Goal: Task Accomplishment & Management: Manage account settings

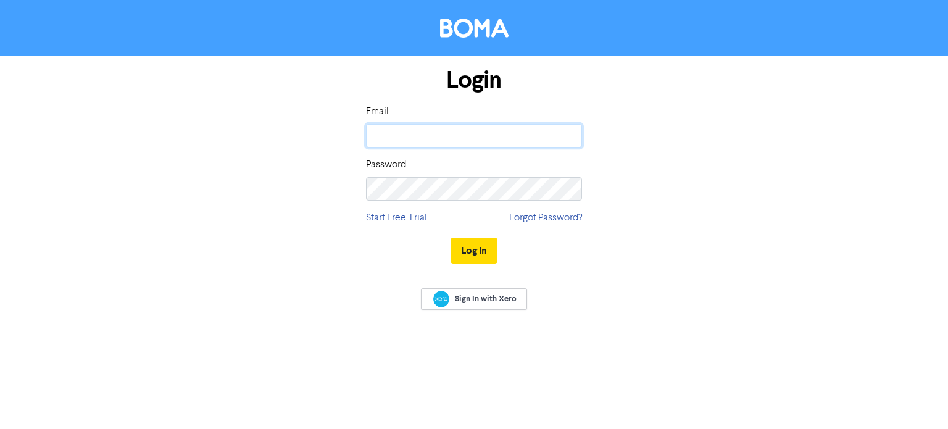
click at [429, 132] on input "email" at bounding box center [474, 135] width 216 height 23
type input "eunice.faasoo@bdo.ws"
click at [450, 238] on button "Log In" at bounding box center [473, 251] width 47 height 26
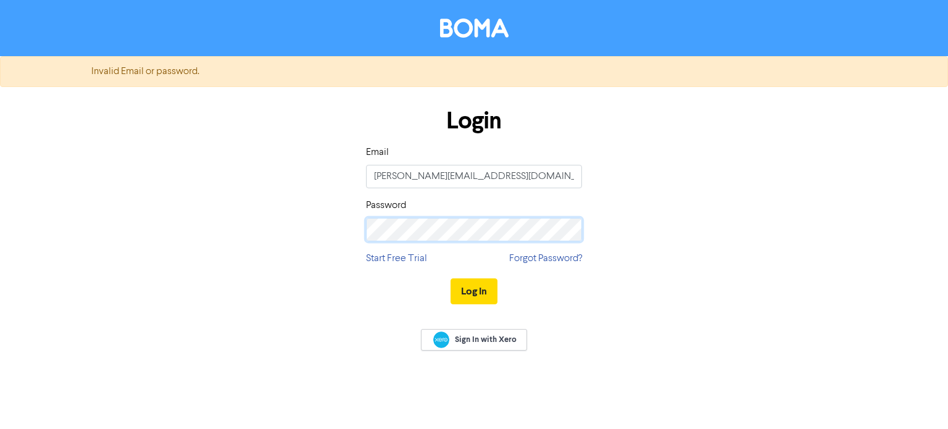
click at [450, 278] on button "Log In" at bounding box center [473, 291] width 47 height 26
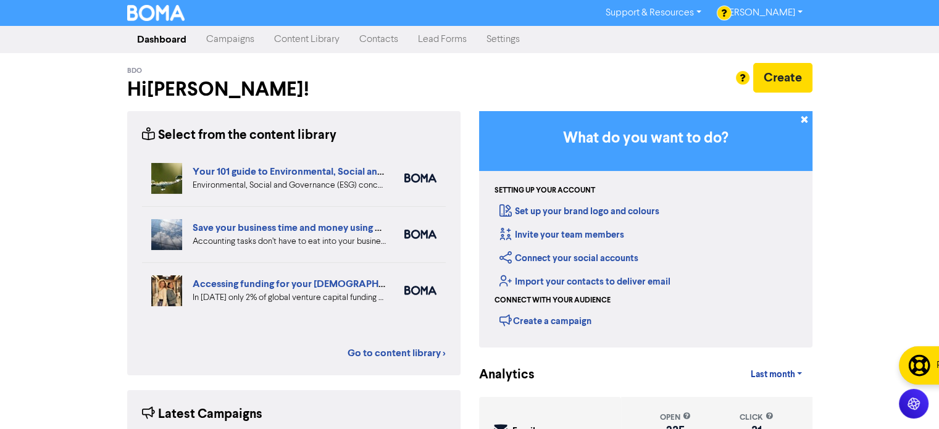
click at [251, 41] on link "Campaigns" at bounding box center [230, 39] width 68 height 25
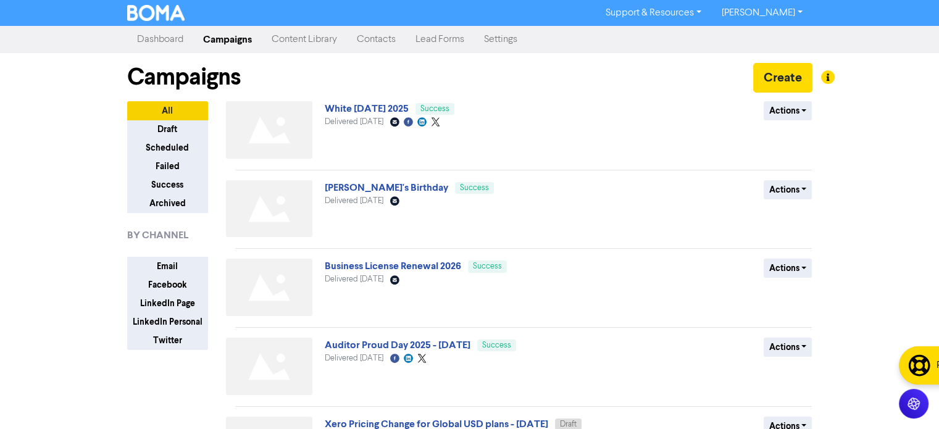
scroll to position [185, 0]
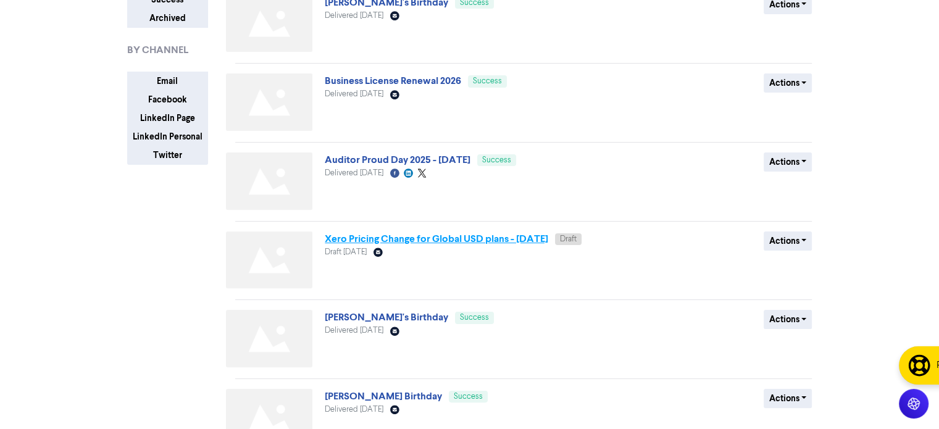
click at [406, 241] on link "Xero Pricing Change for Global USD plans - [DATE]" at bounding box center [436, 239] width 223 height 12
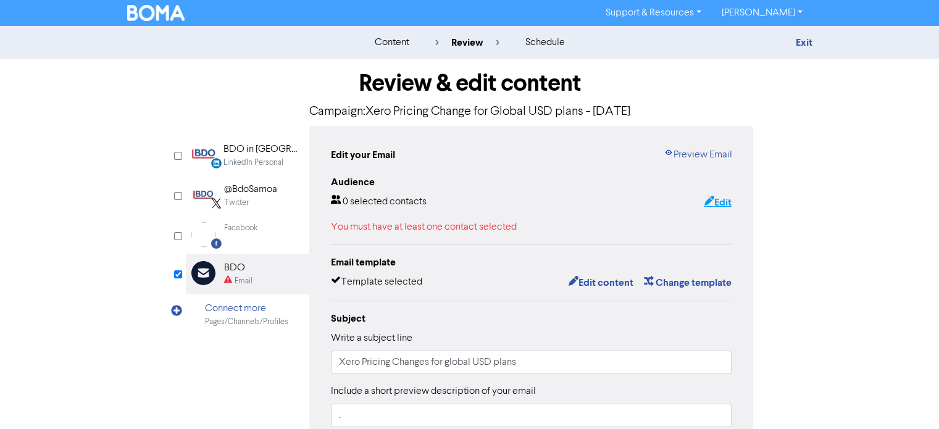
click at [717, 204] on button "Edit" at bounding box center [717, 202] width 28 height 16
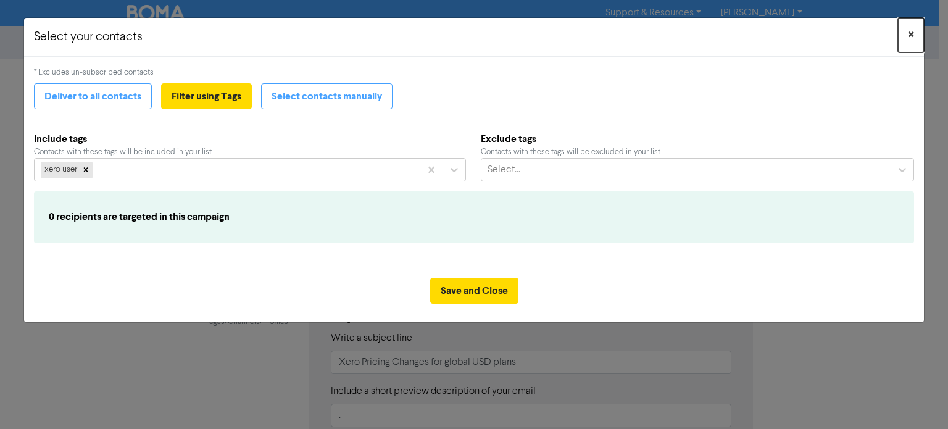
click at [910, 30] on span "×" at bounding box center [911, 35] width 6 height 19
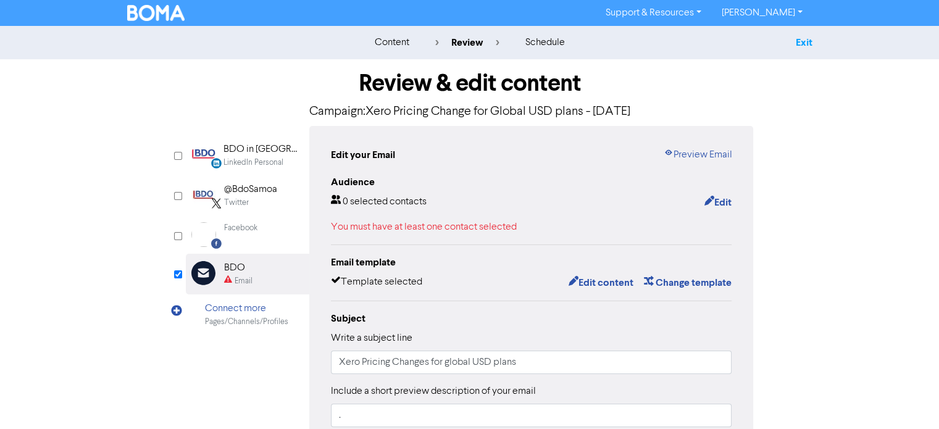
click at [801, 46] on link "Exit" at bounding box center [803, 42] width 17 height 12
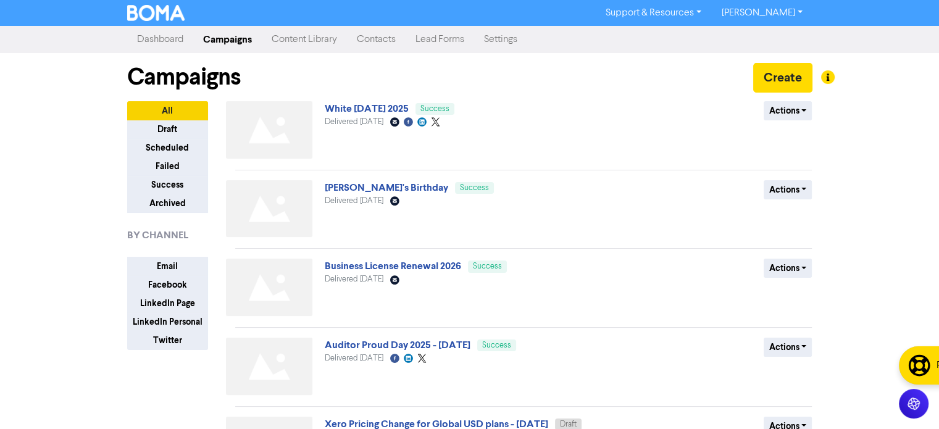
click at [384, 37] on link "Contacts" at bounding box center [376, 39] width 59 height 25
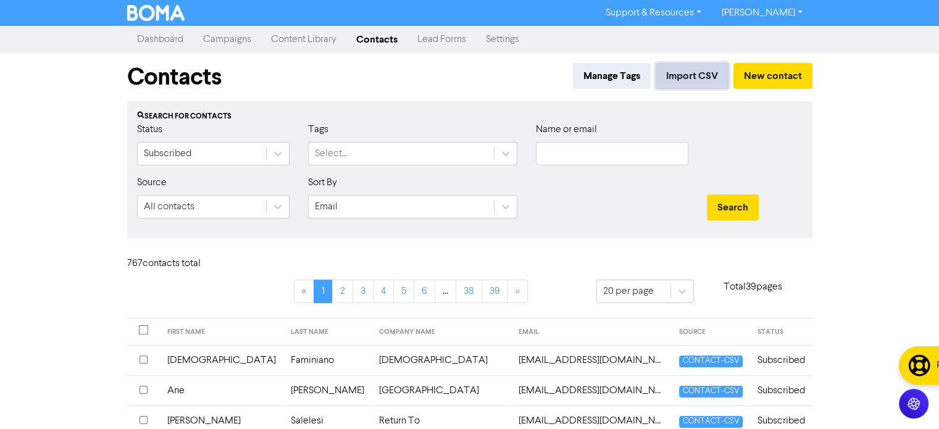
click at [705, 71] on button "Import CSV" at bounding box center [691, 76] width 73 height 26
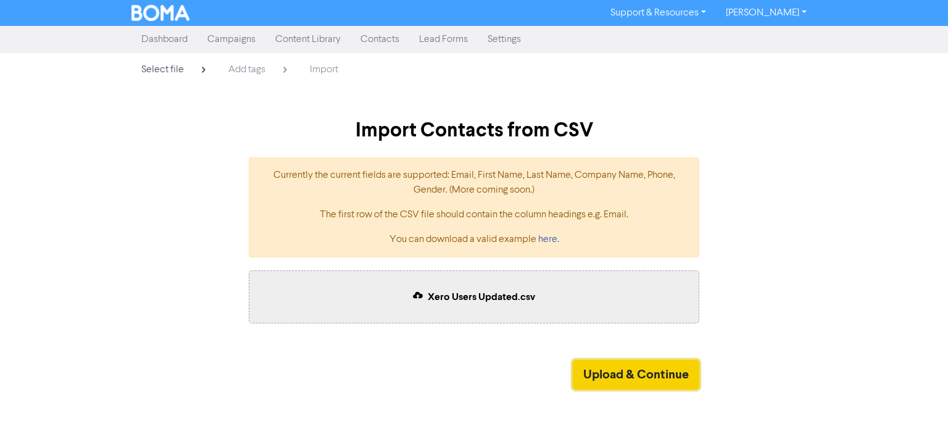
click at [636, 375] on button "Upload & Continue" at bounding box center [636, 375] width 127 height 30
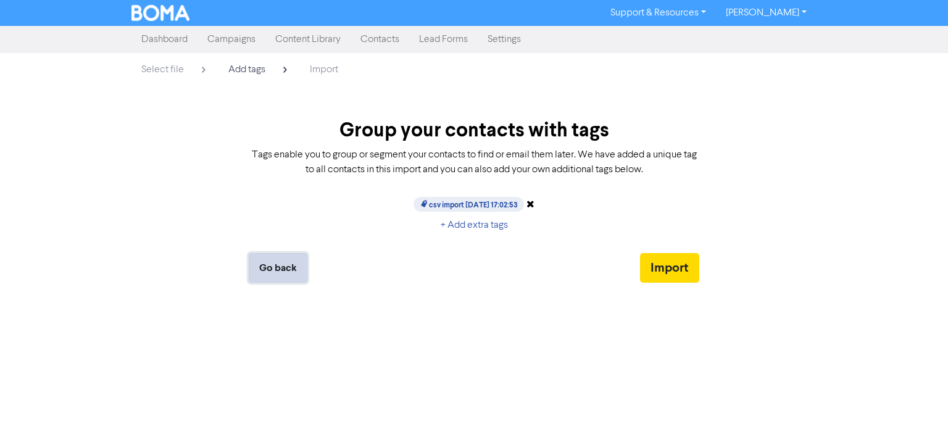
click at [272, 264] on button "Go back" at bounding box center [278, 268] width 59 height 30
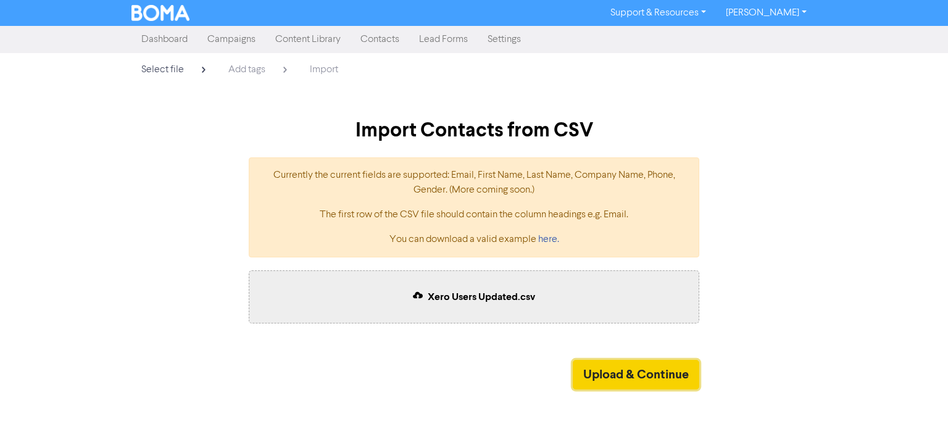
click at [596, 373] on button "Upload & Continue" at bounding box center [636, 375] width 127 height 30
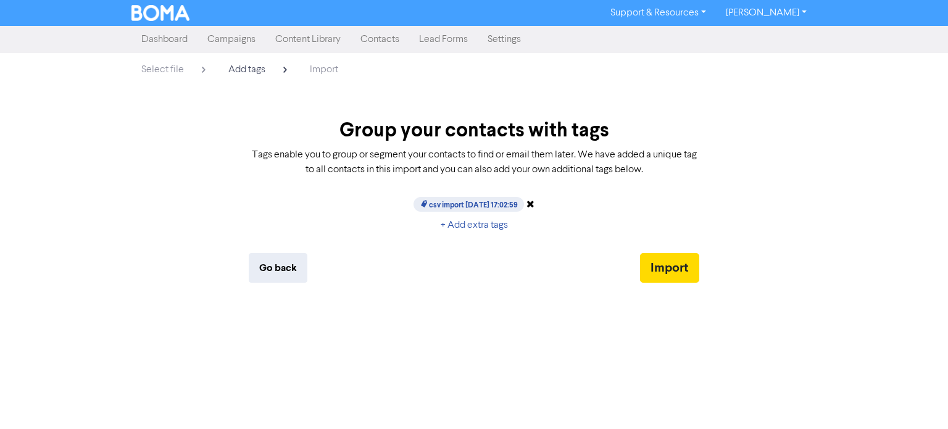
click at [490, 202] on span "csv import [DATE] 17:02:59" at bounding box center [468, 204] width 110 height 15
click at [665, 259] on button "Import" at bounding box center [669, 268] width 59 height 30
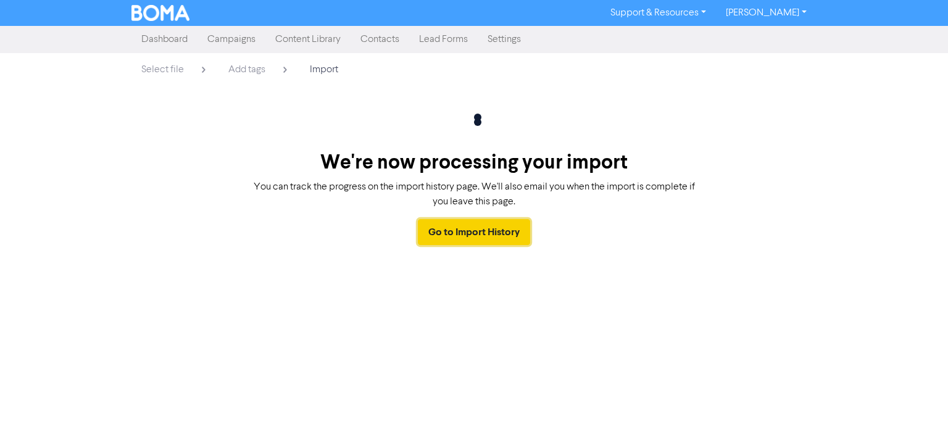
click at [467, 229] on link "Go to Import History" at bounding box center [474, 232] width 112 height 26
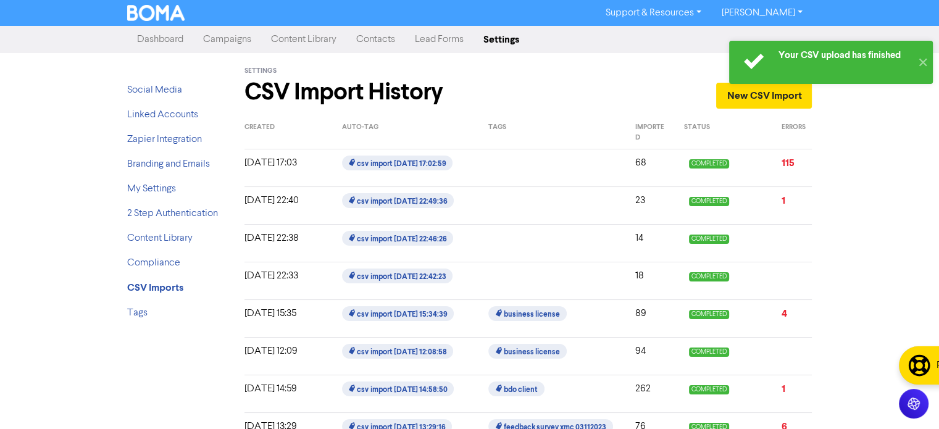
click at [797, 62] on div "Your CSV upload has finished" at bounding box center [844, 55] width 133 height 29
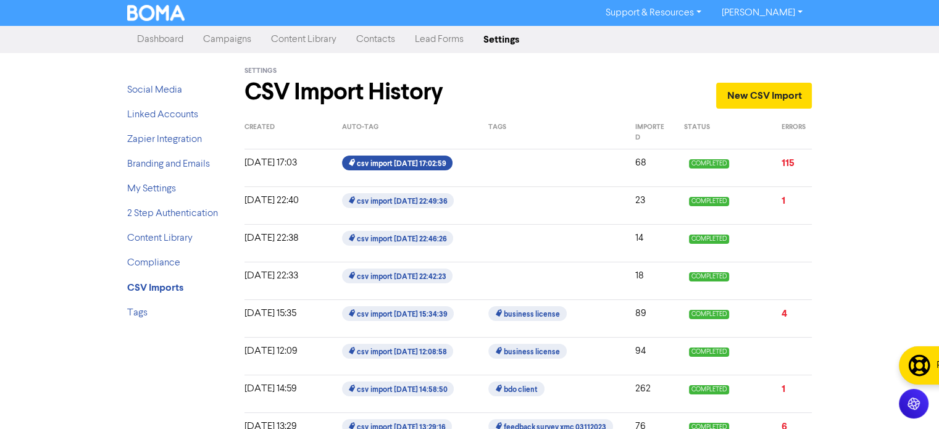
click at [399, 163] on span "csv import [DATE] 17:02:59" at bounding box center [397, 163] width 110 height 15
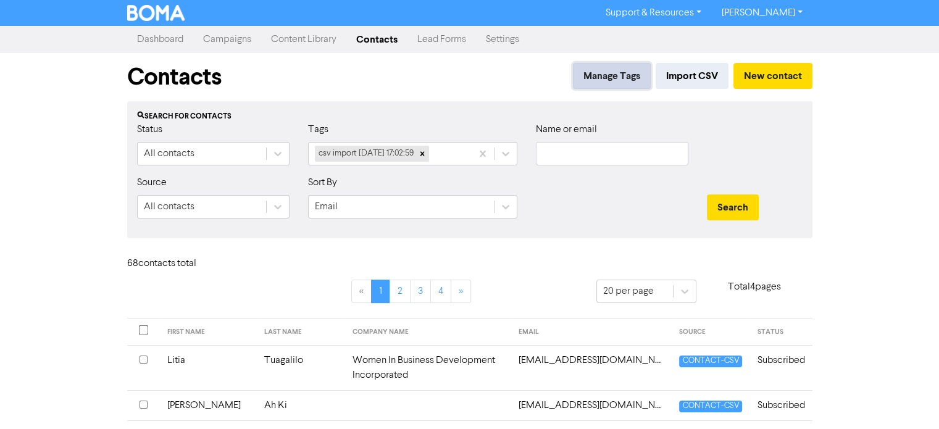
click at [620, 78] on button "Manage Tags" at bounding box center [612, 76] width 78 height 26
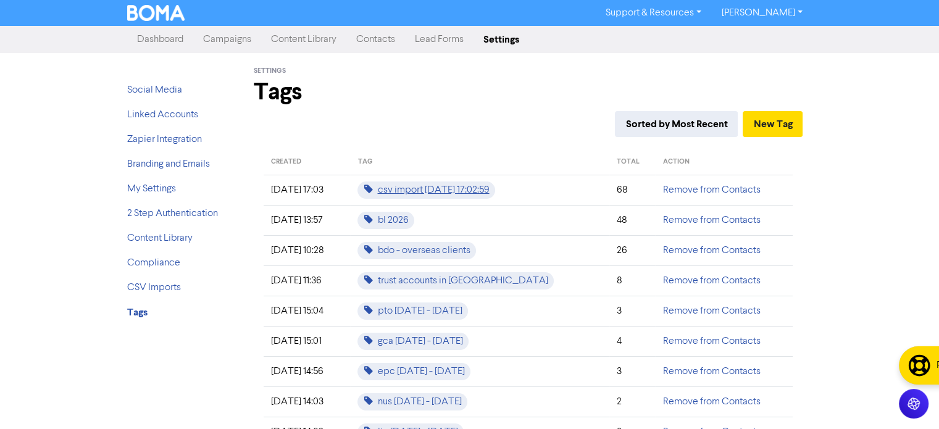
drag, startPoint x: 446, startPoint y: 190, endPoint x: 415, endPoint y: 187, distance: 31.6
click at [415, 187] on span "csv import [DATE] 17:02:59" at bounding box center [426, 189] width 138 height 17
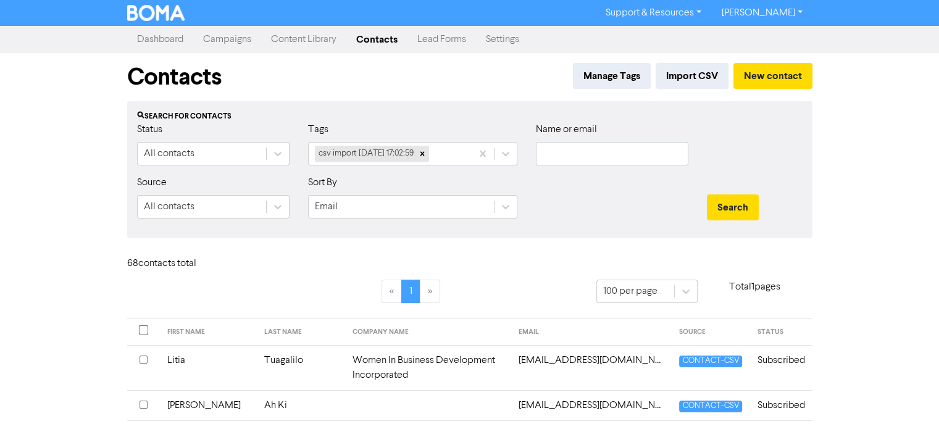
click at [865, 179] on div "Support & Resources Video Tutorials FAQ & Guides Marketing Education Eunice Faa…" at bounding box center [469, 214] width 939 height 429
click at [383, 42] on link "Contacts" at bounding box center [376, 39] width 61 height 25
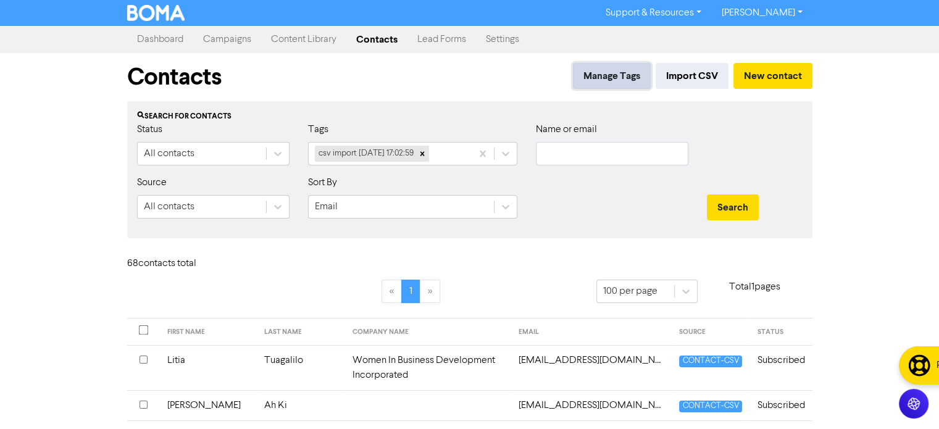
click at [586, 73] on button "Manage Tags" at bounding box center [612, 76] width 78 height 26
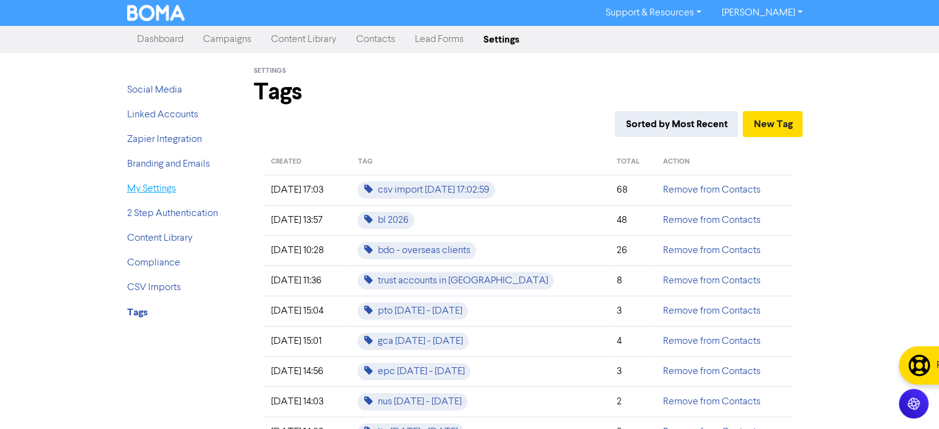
click at [164, 189] on link "My Settings" at bounding box center [151, 189] width 49 height 10
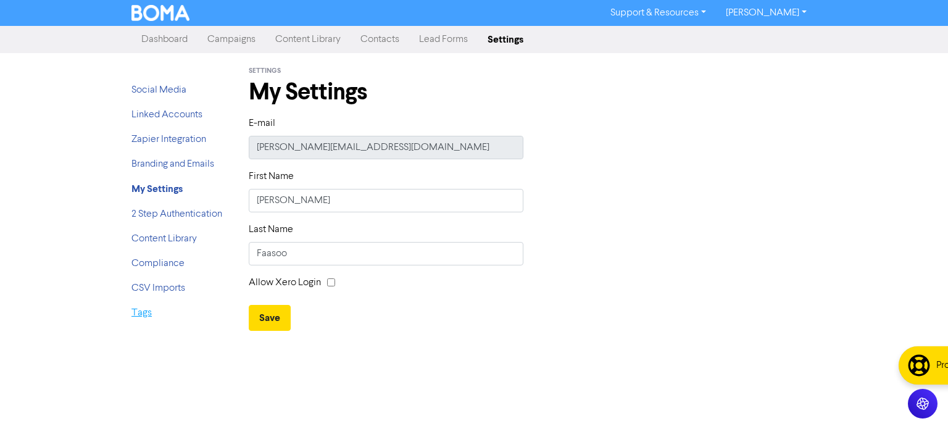
click at [146, 310] on link "Tags" at bounding box center [141, 313] width 20 height 10
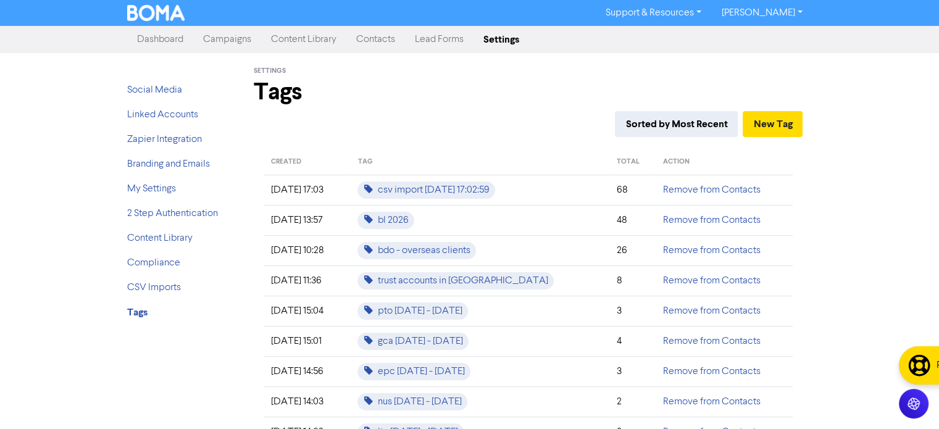
click at [150, 296] on ul "Social Media Linked Accounts Zapier Integration Branding and Emails My Settings…" at bounding box center [176, 206] width 99 height 247
click at [156, 287] on link "CSV Imports" at bounding box center [154, 288] width 54 height 10
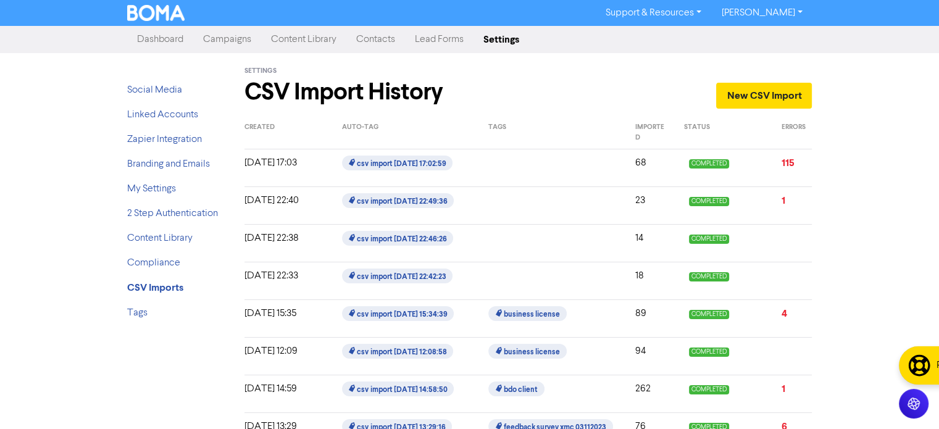
click at [512, 157] on div at bounding box center [552, 168] width 146 height 25
click at [512, 177] on div at bounding box center [552, 168] width 146 height 25
click at [790, 104] on link "New CSV Import" at bounding box center [764, 96] width 96 height 26
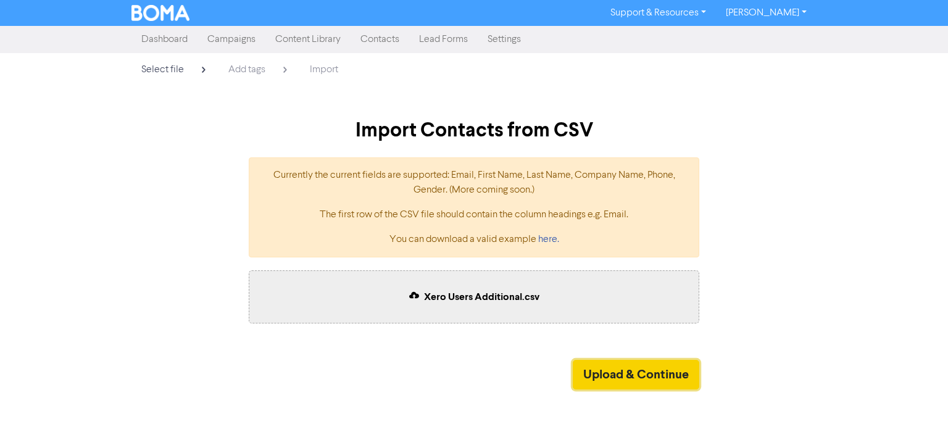
click at [641, 375] on button "Upload & Continue" at bounding box center [636, 375] width 127 height 30
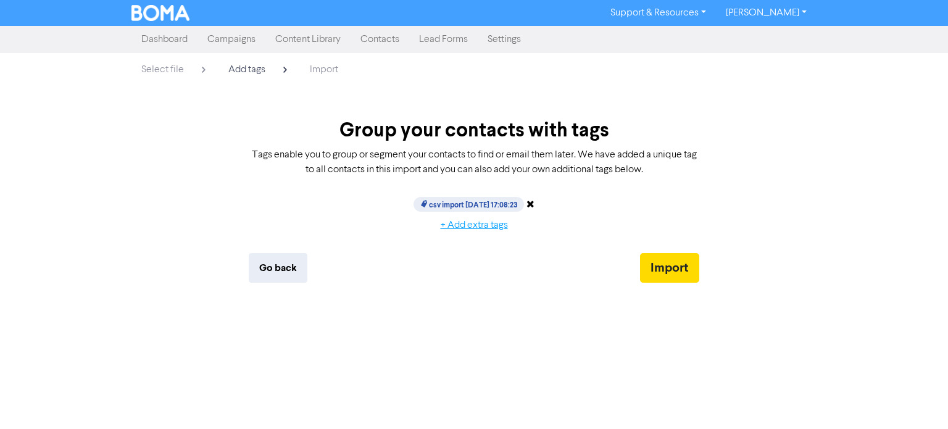
click at [486, 228] on button "+ Add extra tags" at bounding box center [474, 225] width 88 height 26
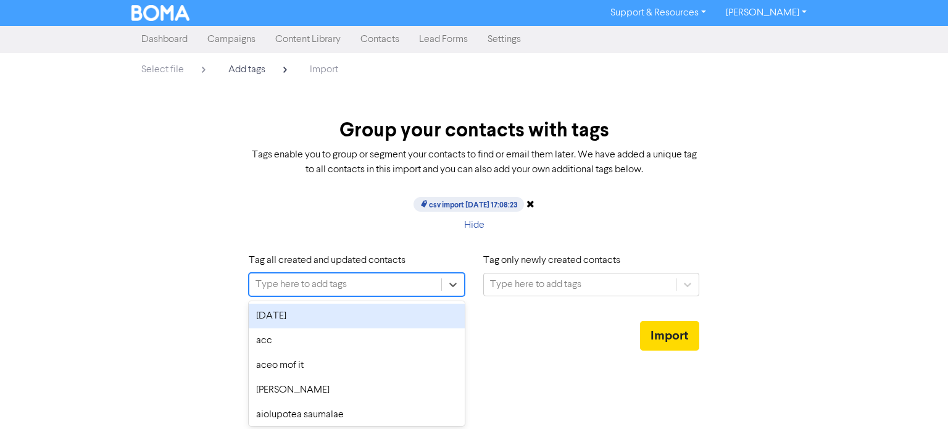
click at [310, 284] on div "Type here to add tags" at bounding box center [300, 284] width 91 height 15
click at [313, 285] on div "Type here to add tags" at bounding box center [300, 284] width 91 height 15
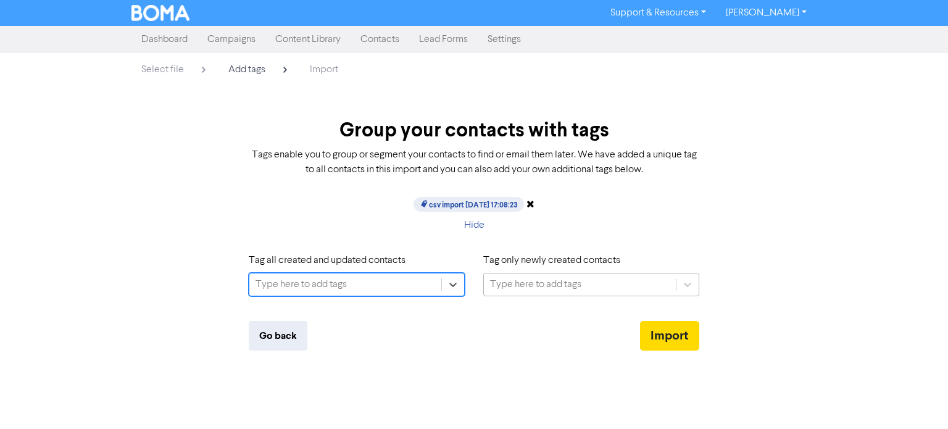
click at [599, 288] on div "Type here to add tags" at bounding box center [580, 284] width 192 height 22
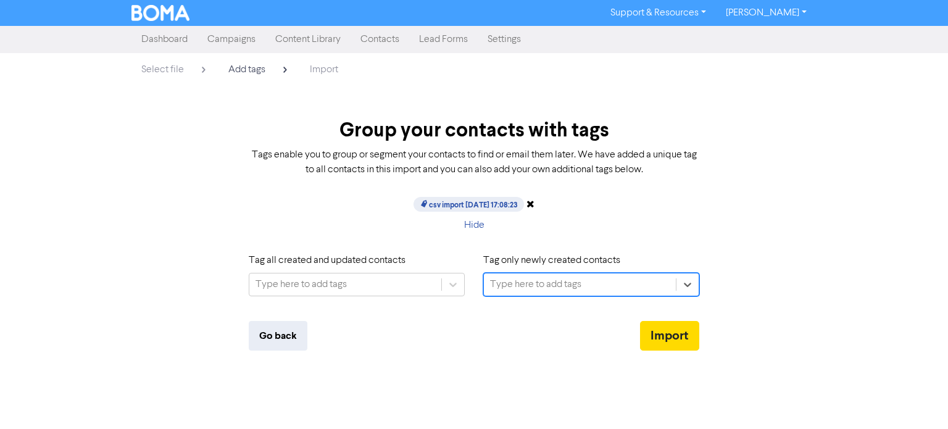
click at [573, 278] on div "Type here to add tags" at bounding box center [535, 284] width 91 height 15
click at [703, 216] on div "Hide" at bounding box center [473, 225] width 469 height 26
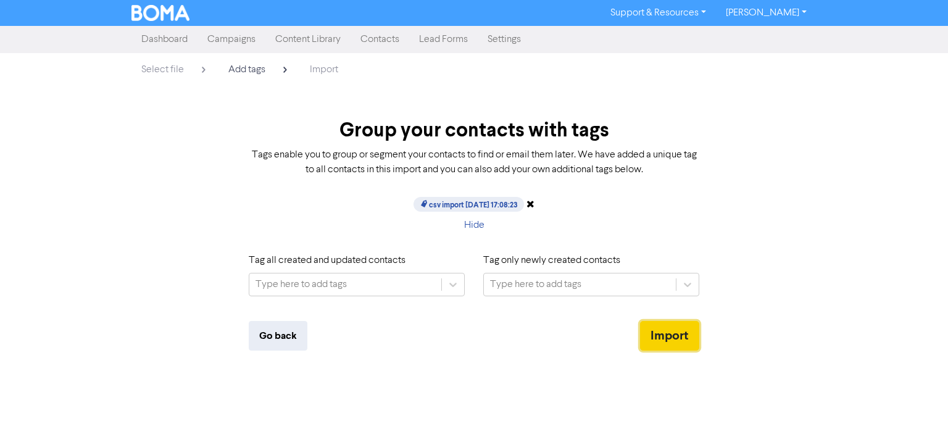
click at [682, 339] on button "Import" at bounding box center [669, 336] width 59 height 30
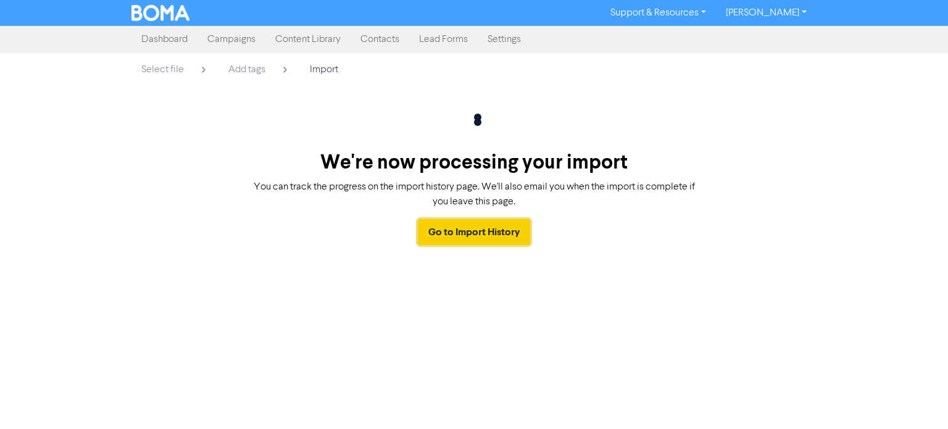
click at [500, 234] on link "Go to Import History" at bounding box center [474, 232] width 112 height 26
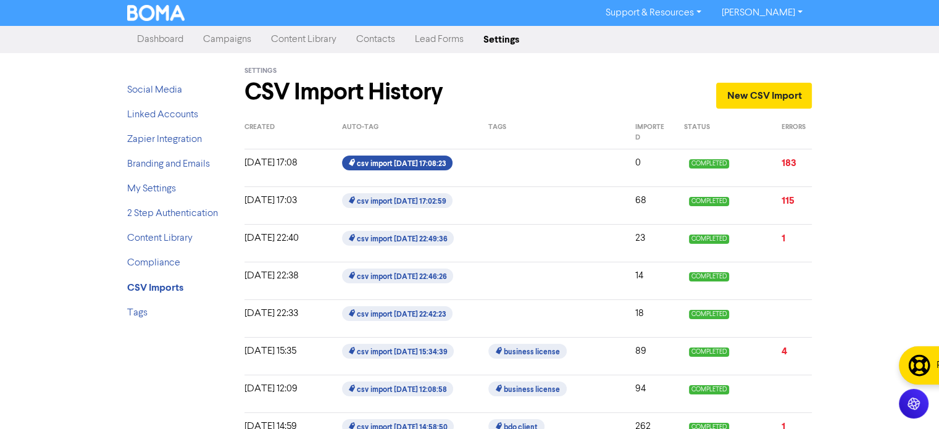
click at [377, 167] on span "csv import [DATE] 17:08:23" at bounding box center [397, 163] width 110 height 15
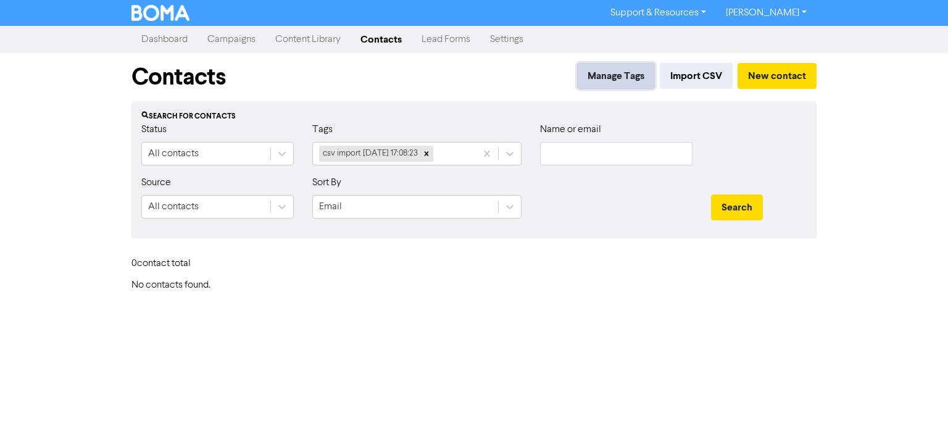
click at [597, 74] on button "Manage Tags" at bounding box center [616, 76] width 78 height 26
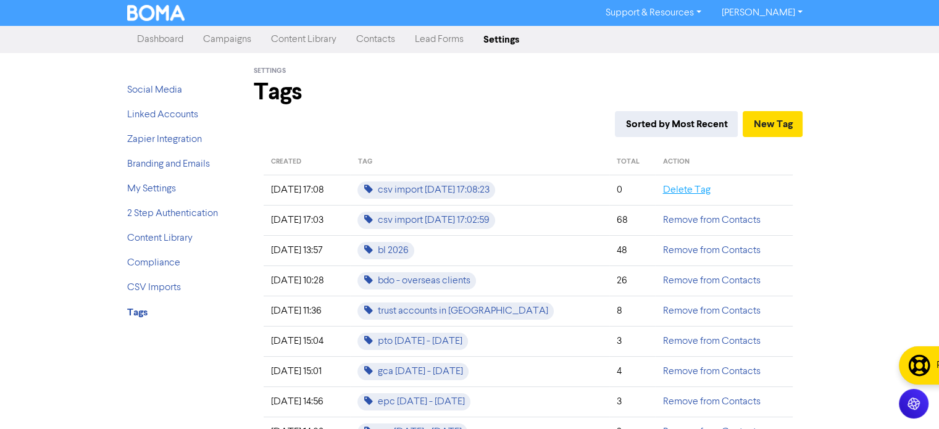
click at [672, 191] on link "Delete Tag" at bounding box center [686, 190] width 48 height 10
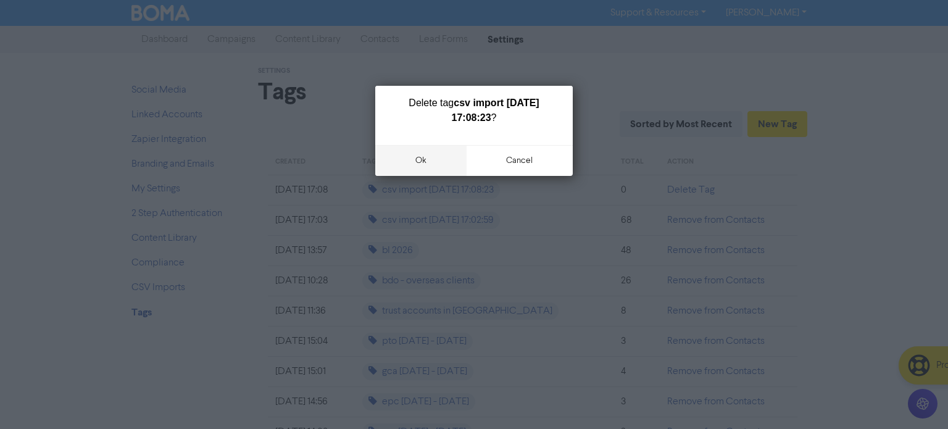
click at [454, 158] on button "ok" at bounding box center [420, 160] width 91 height 31
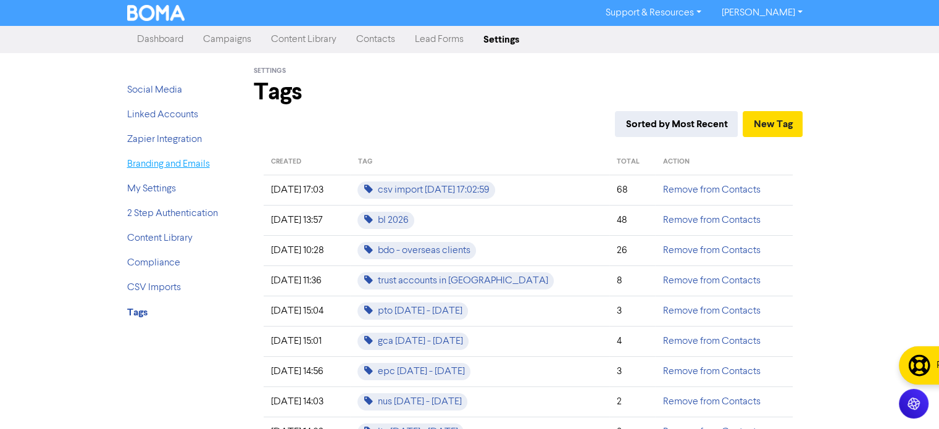
click at [160, 168] on link "Branding and Emails" at bounding box center [168, 164] width 83 height 10
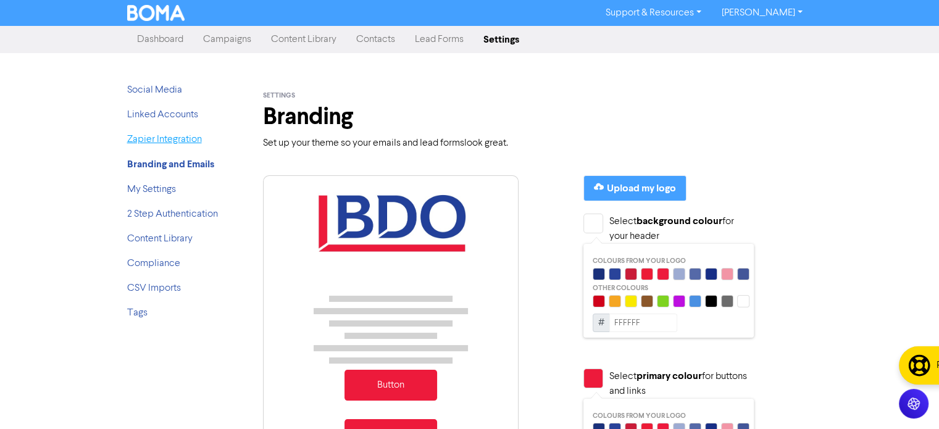
click at [197, 144] on link "Zapier Integration" at bounding box center [164, 140] width 75 height 10
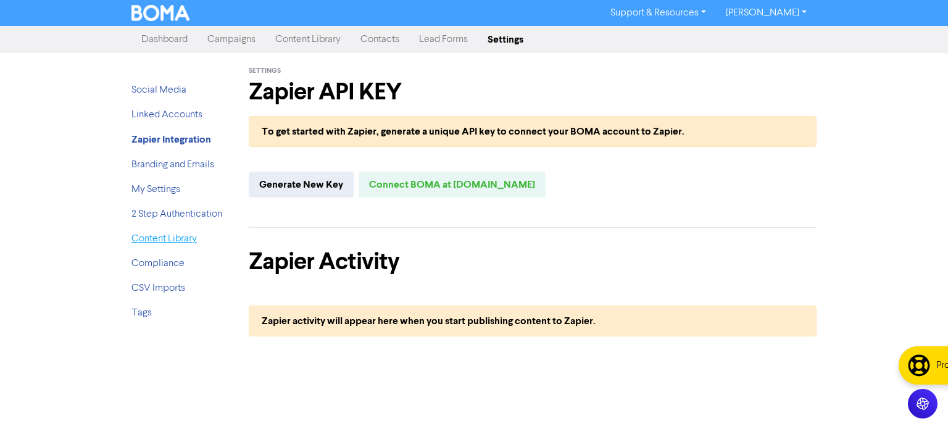
click at [176, 238] on link "Content Library" at bounding box center [163, 239] width 65 height 10
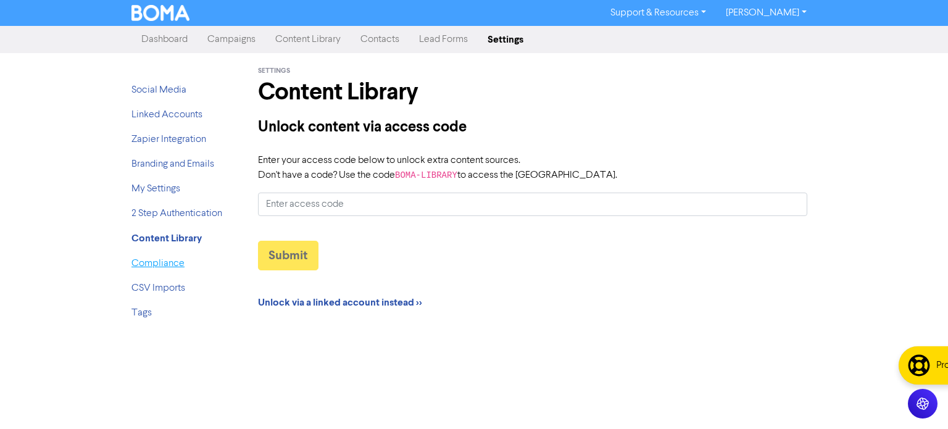
click at [176, 260] on link "Compliance" at bounding box center [157, 264] width 53 height 10
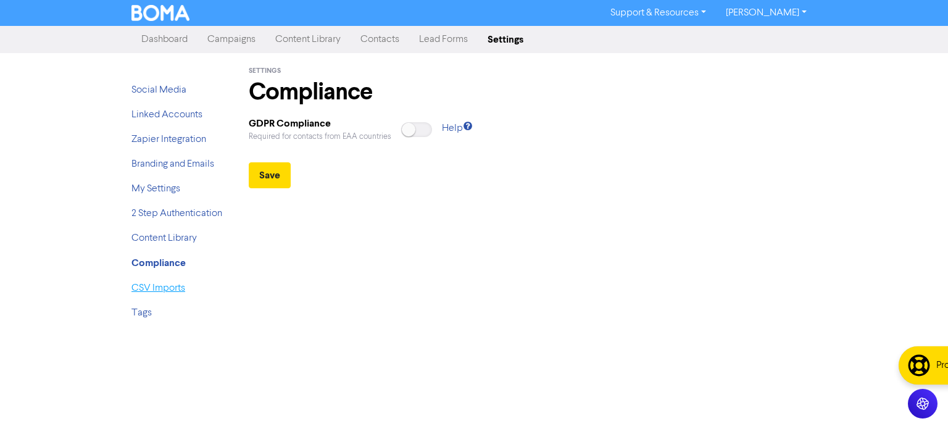
click at [176, 286] on link "CSV Imports" at bounding box center [158, 288] width 54 height 10
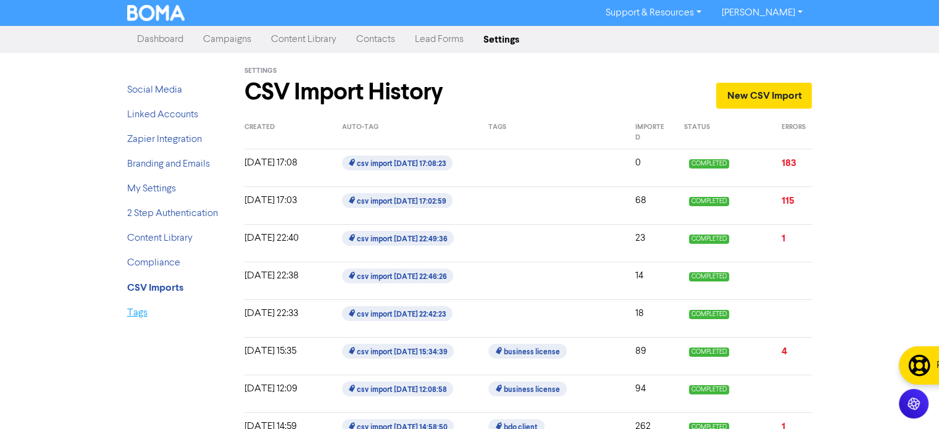
click at [135, 318] on link "Tags" at bounding box center [137, 313] width 20 height 10
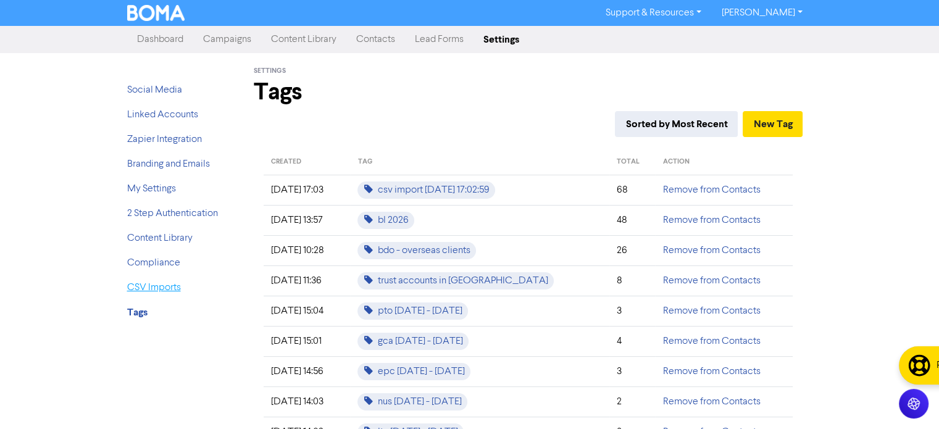
click at [151, 283] on link "CSV Imports" at bounding box center [154, 288] width 54 height 10
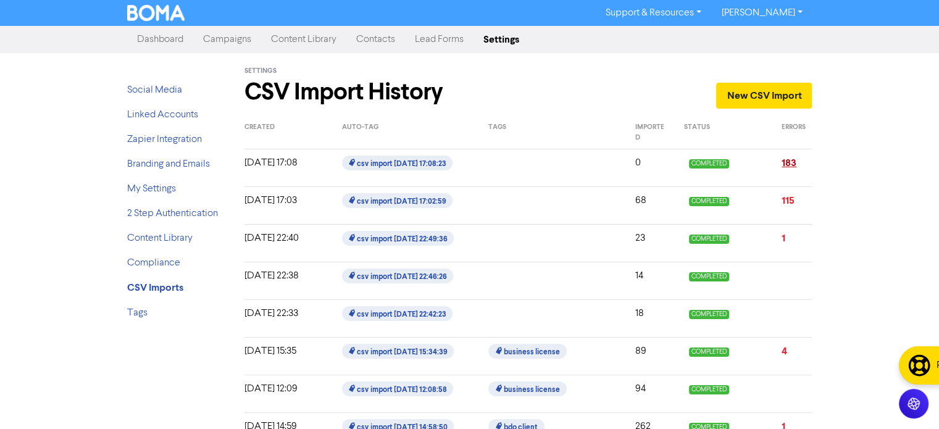
click at [789, 165] on link "183" at bounding box center [788, 163] width 15 height 12
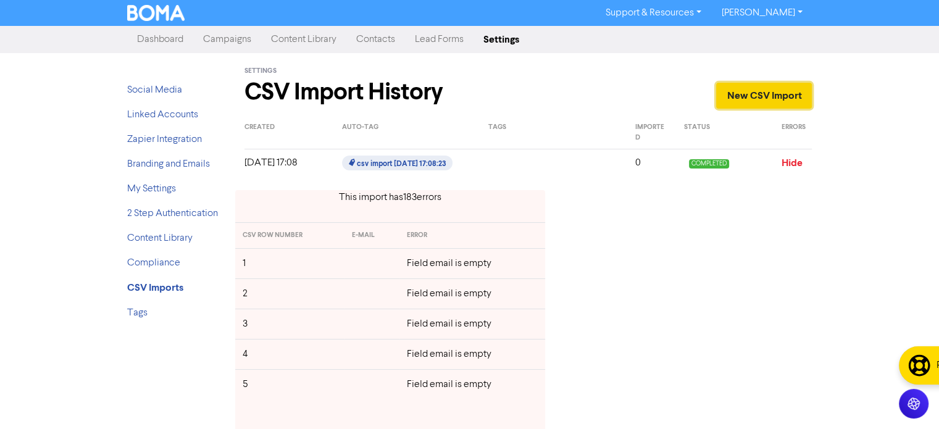
click at [786, 99] on link "New CSV Import" at bounding box center [764, 96] width 96 height 26
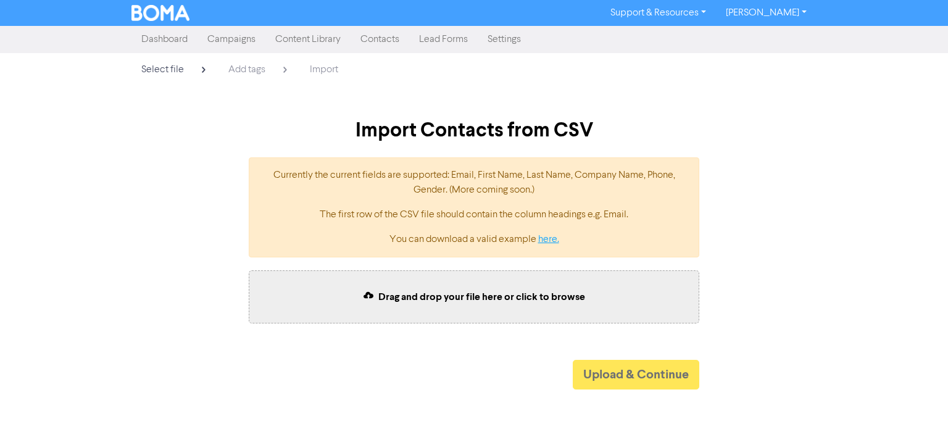
click at [558, 236] on link "here." at bounding box center [548, 240] width 21 height 10
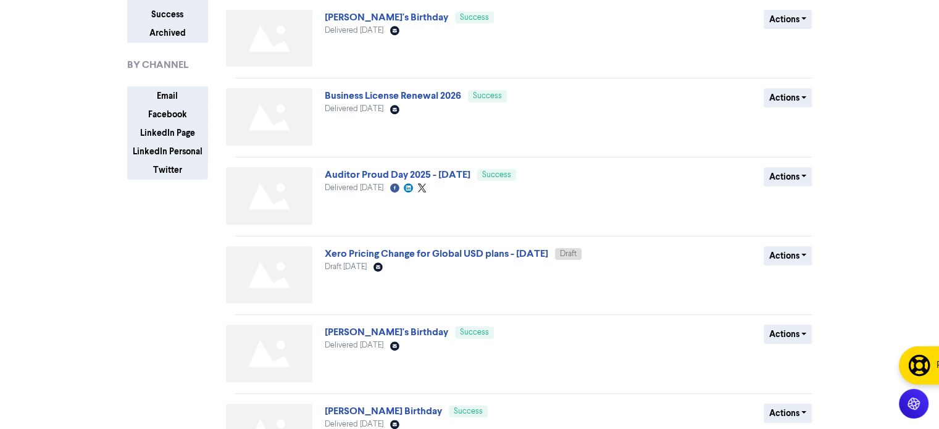
scroll to position [247, 0]
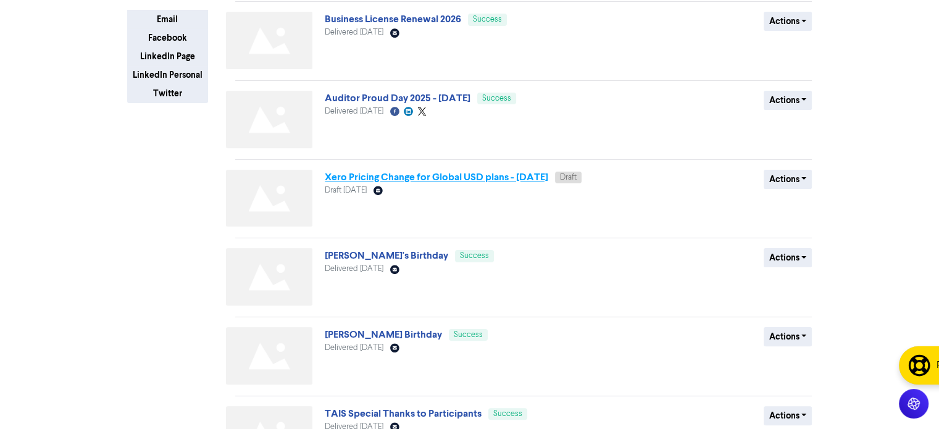
click at [397, 181] on link "Xero Pricing Change for Global USD plans - [DATE]" at bounding box center [436, 177] width 223 height 12
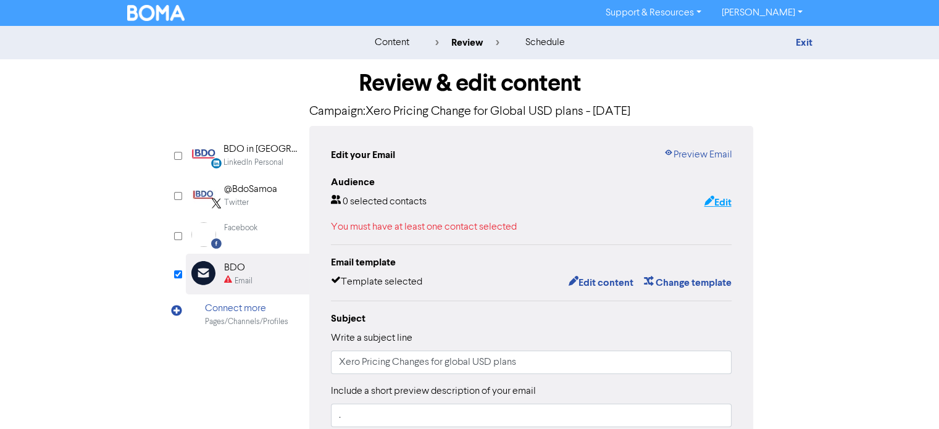
click at [708, 206] on icon "button" at bounding box center [709, 202] width 10 height 12
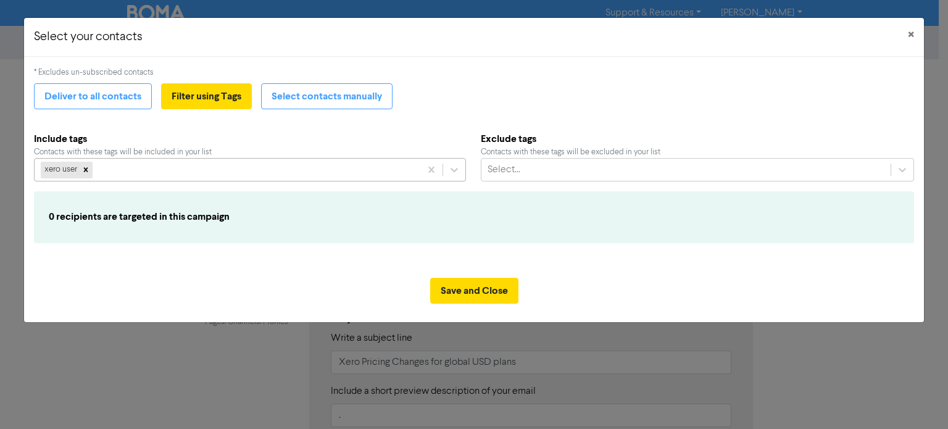
click at [237, 177] on div "xero user" at bounding box center [227, 170] width 385 height 22
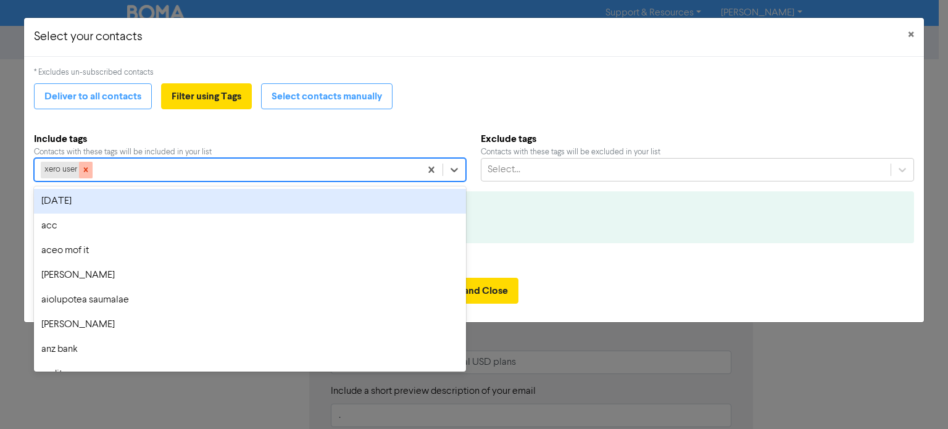
click at [86, 173] on icon at bounding box center [85, 169] width 9 height 9
click at [86, 173] on div "Select..." at bounding box center [238, 170] width 407 height 22
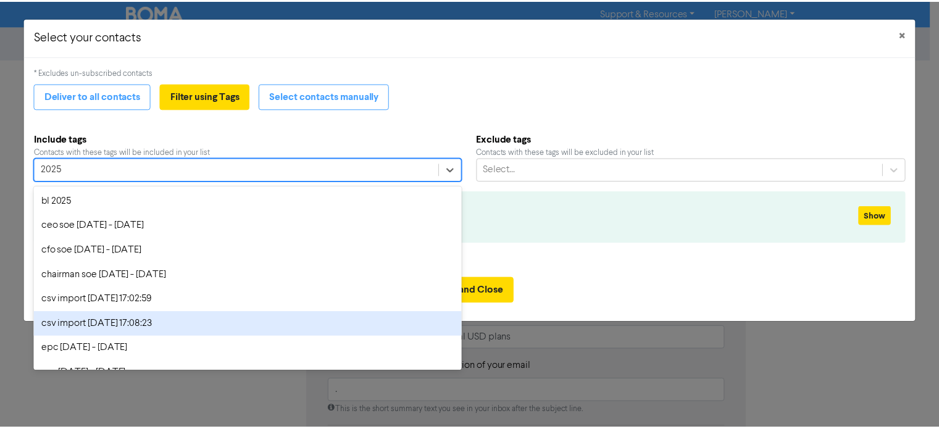
scroll to position [62, 0]
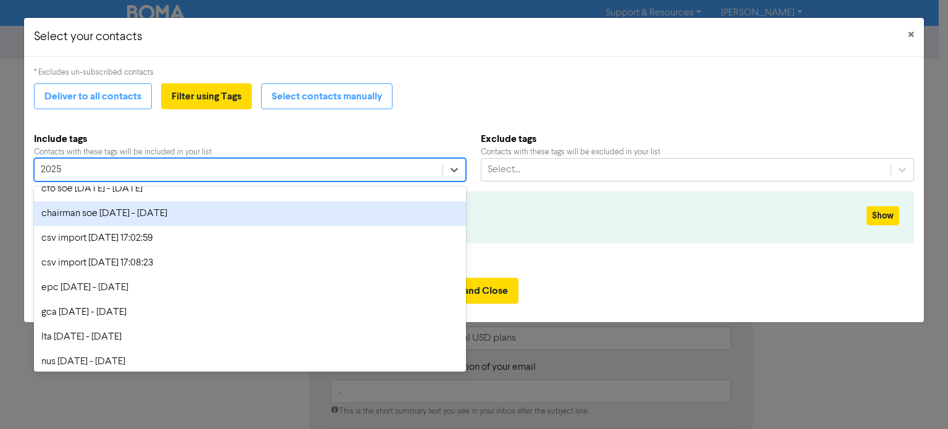
type input "2025"
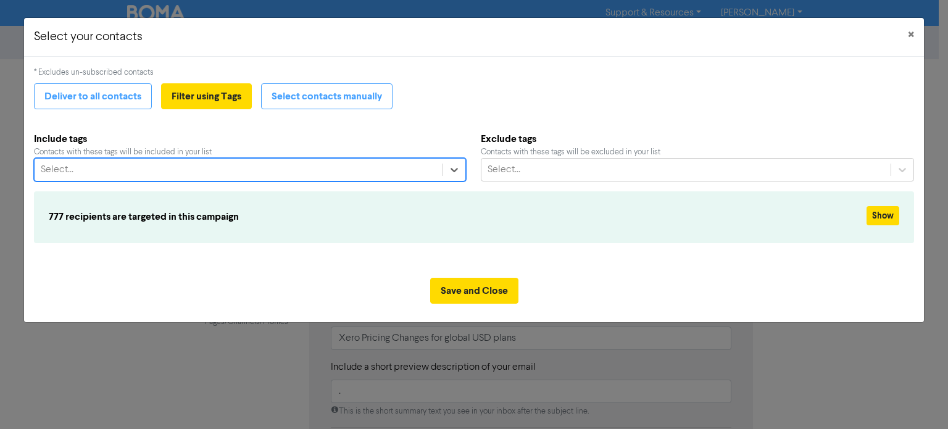
click at [160, 175] on div "Select..." at bounding box center [238, 170] width 407 height 22
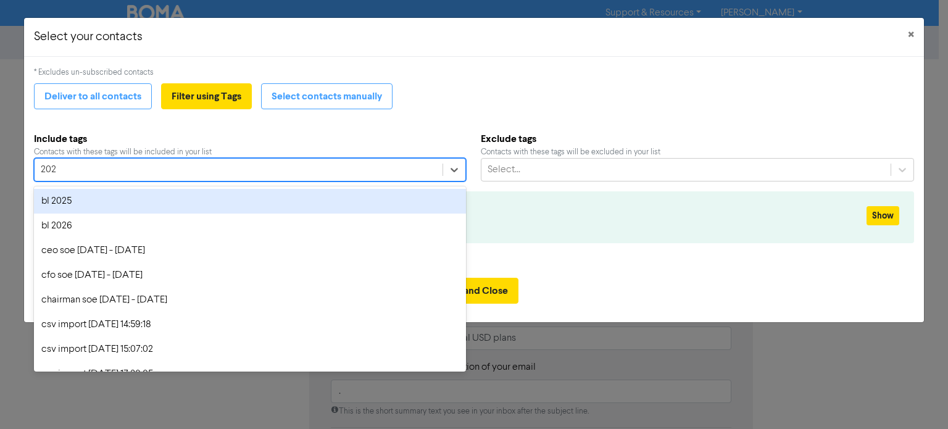
type input "2025"
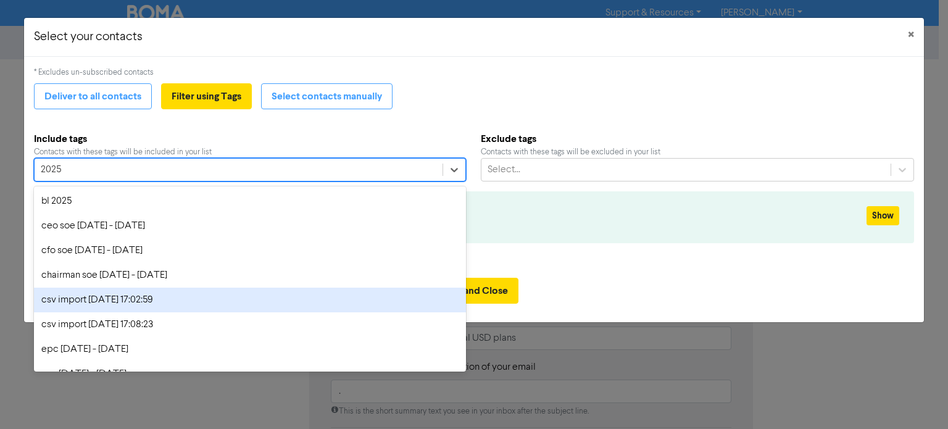
click at [152, 298] on div "csv import [DATE] 17:02:59" at bounding box center [249, 300] width 431 height 25
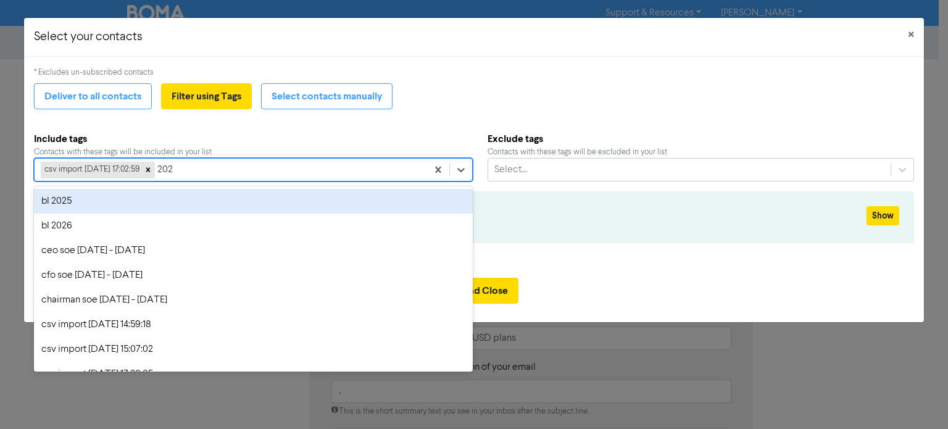
type input "2025"
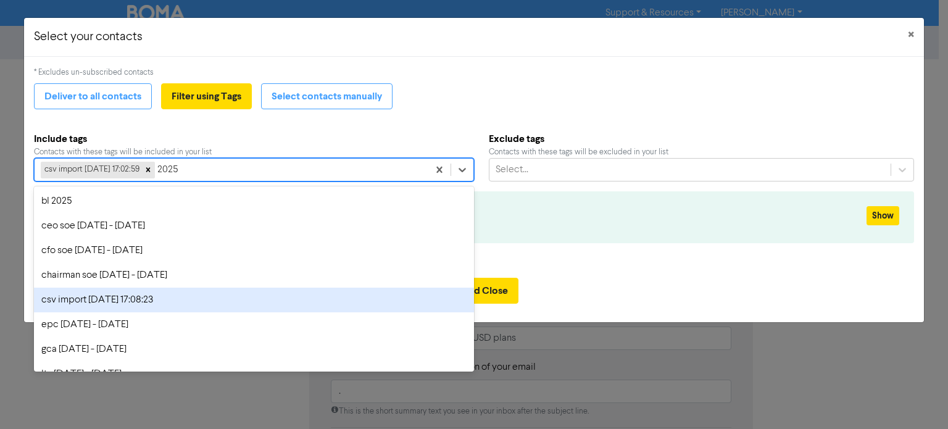
click at [147, 299] on div "csv import [DATE] 17:08:23" at bounding box center [254, 300] width 440 height 25
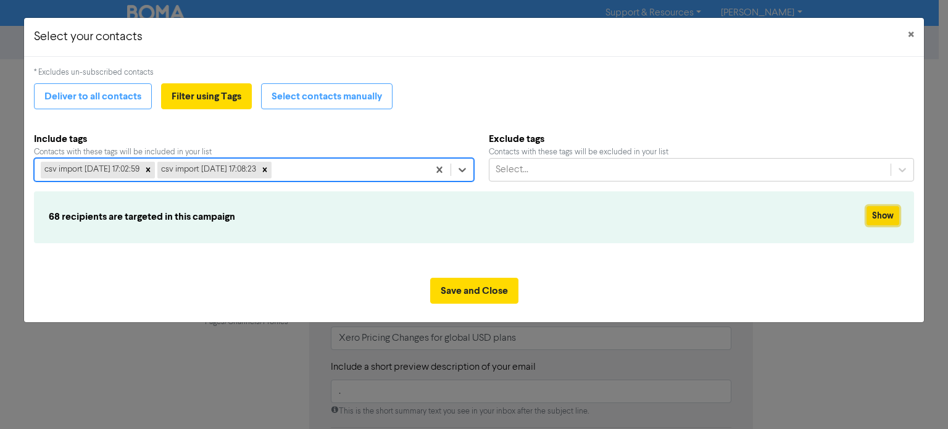
click at [884, 213] on button "Show" at bounding box center [882, 215] width 33 height 19
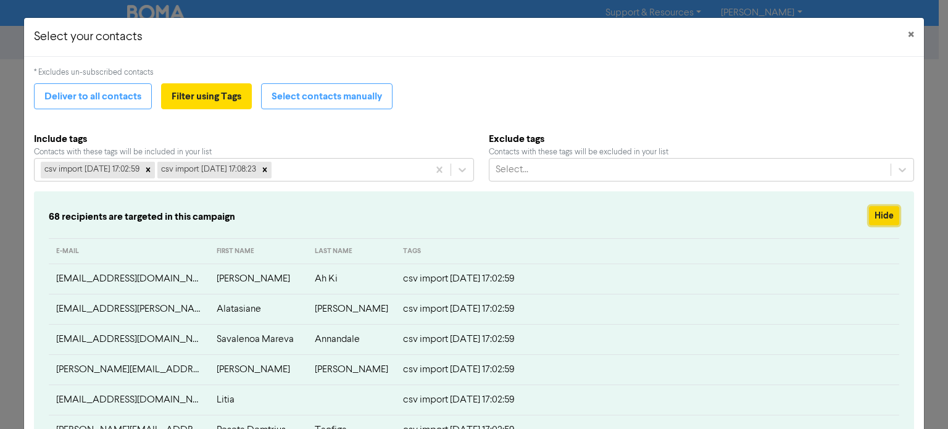
click at [884, 213] on button "Hide" at bounding box center [884, 215] width 30 height 19
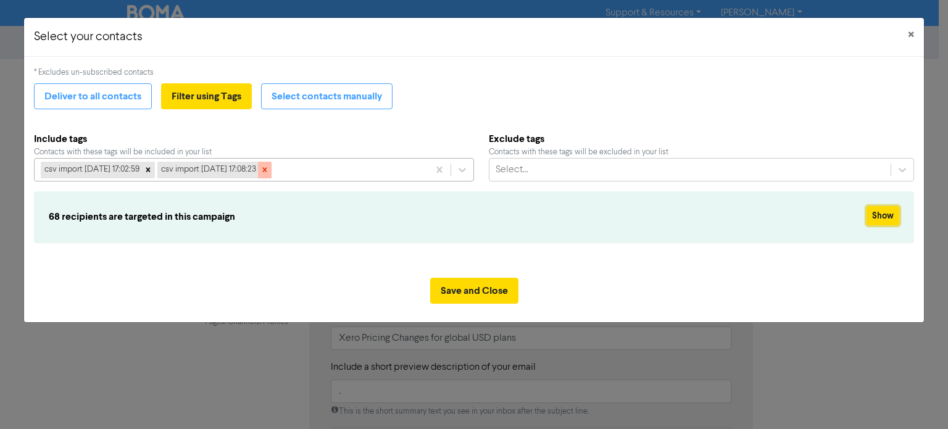
click at [272, 164] on div at bounding box center [265, 170] width 14 height 16
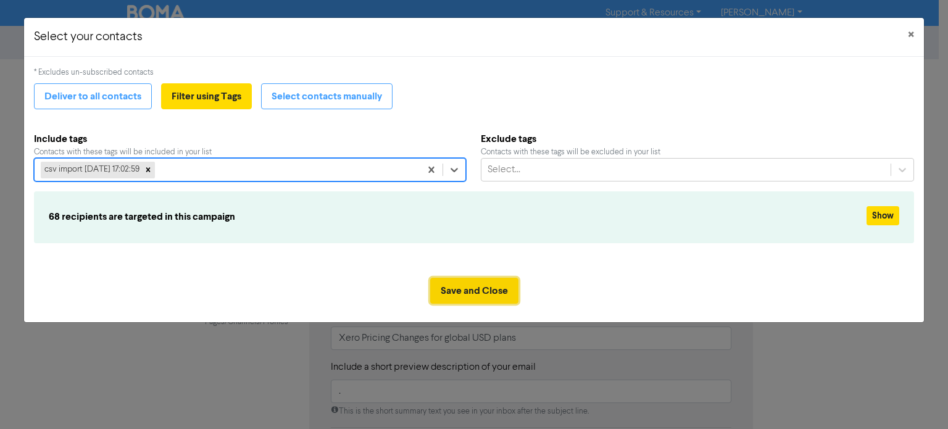
click at [490, 297] on button "Save and Close" at bounding box center [474, 291] width 88 height 26
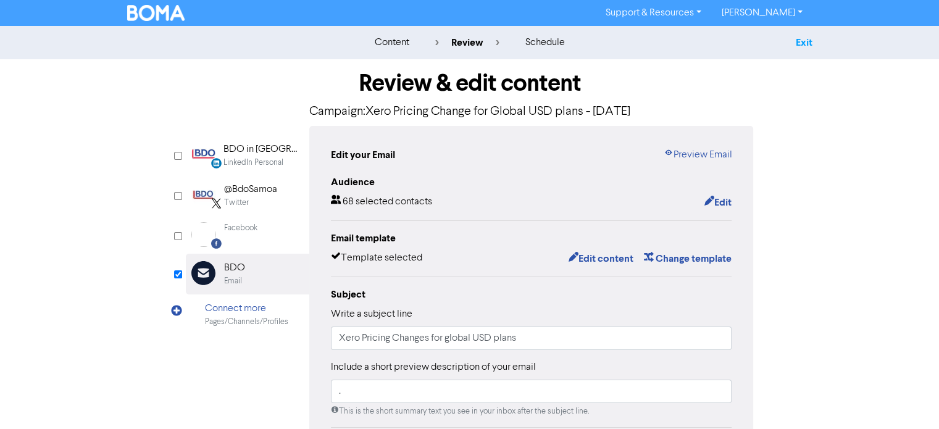
click at [796, 41] on link "Exit" at bounding box center [803, 42] width 17 height 12
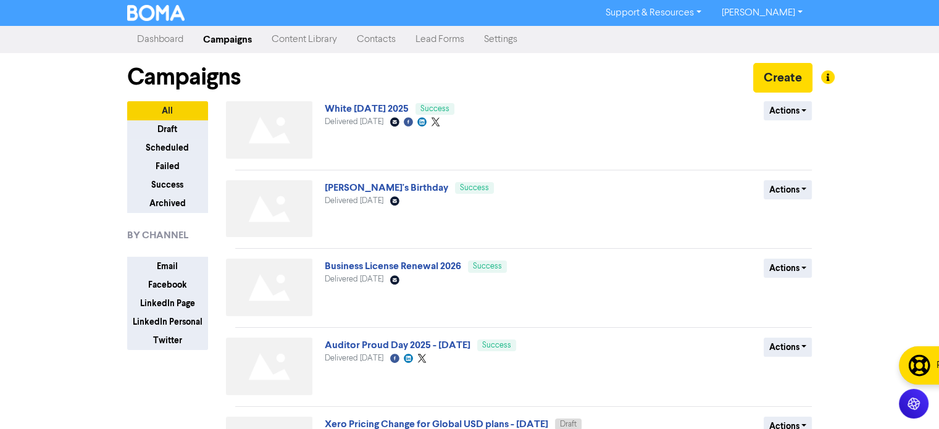
click at [55, 183] on div "Support & Resources Video Tutorials FAQ & Guides Marketing Education [PERSON_NA…" at bounding box center [469, 214] width 939 height 429
